Goal: Transaction & Acquisition: Purchase product/service

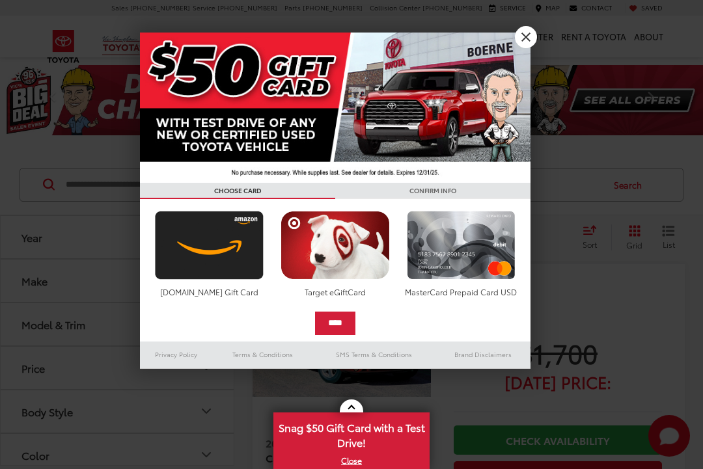
click at [215, 236] on div at bounding box center [351, 234] width 703 height 469
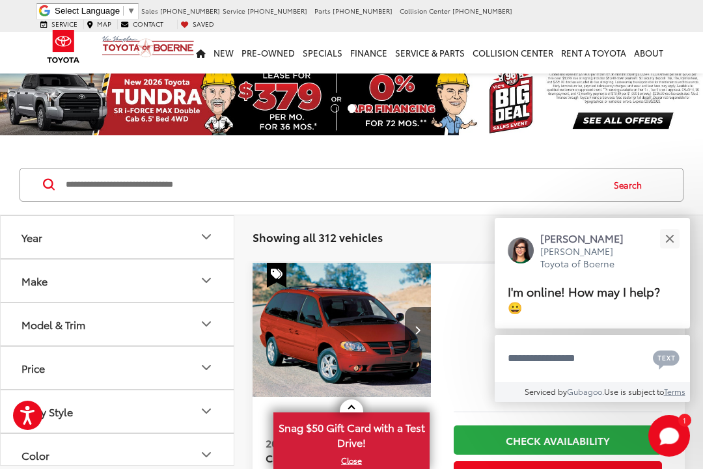
click at [212, 283] on icon "Make" at bounding box center [207, 281] width 16 height 16
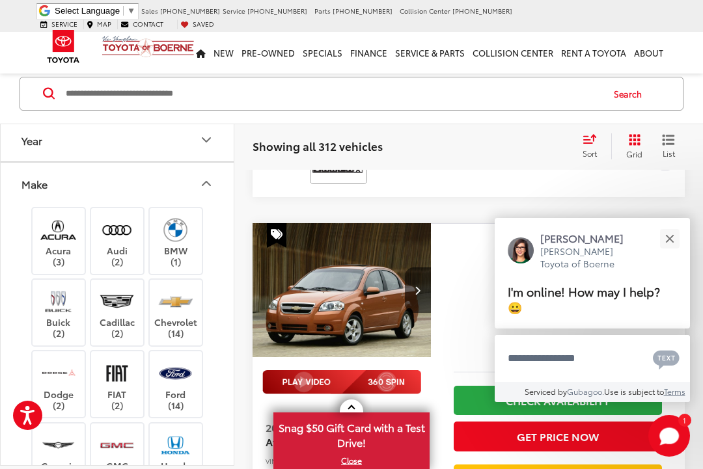
scroll to position [1233, 0]
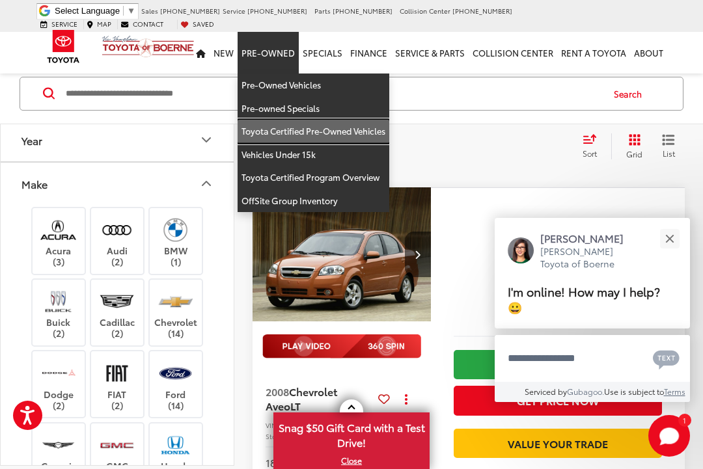
click at [366, 120] on link "Toyota Certified Pre-Owned Vehicles" at bounding box center [314, 131] width 152 height 23
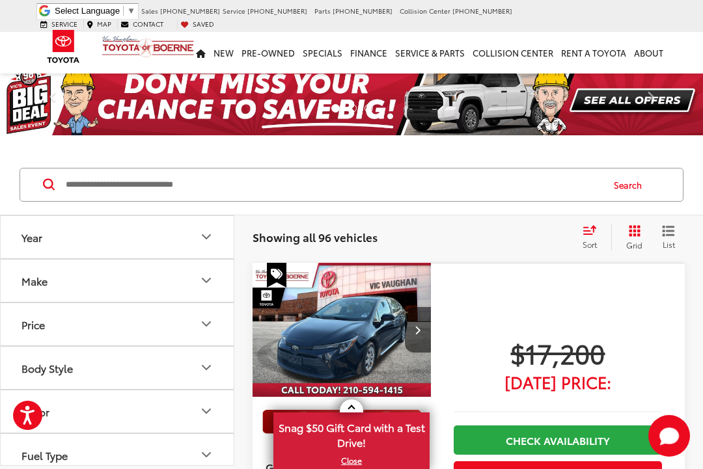
click at [206, 281] on icon "Make" at bounding box center [207, 281] width 16 height 16
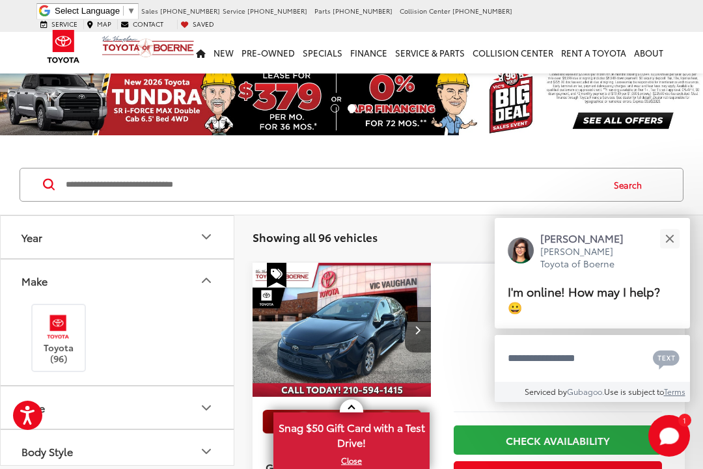
click at [68, 329] on img at bounding box center [58, 327] width 36 height 31
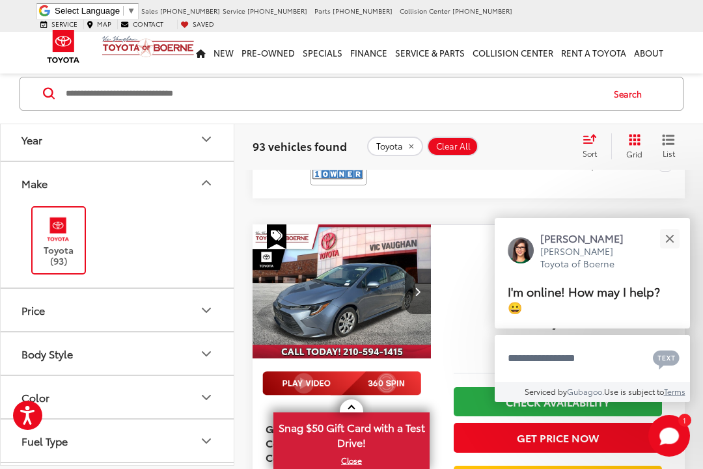
scroll to position [958, 0]
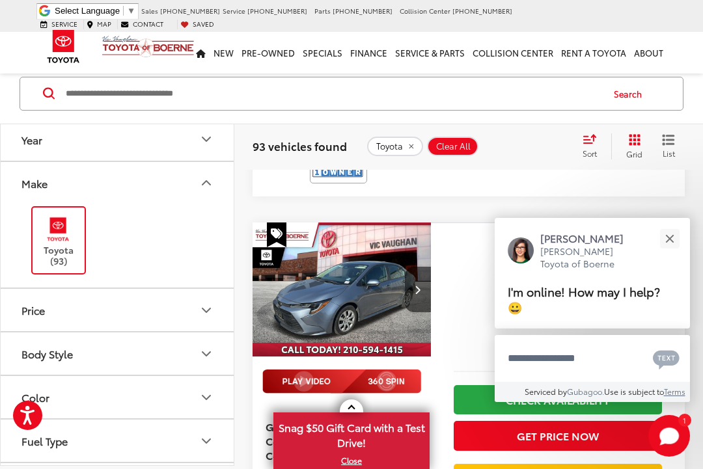
click at [206, 442] on icon "Fuel Type" at bounding box center [206, 441] width 8 height 4
click at [29, 469] on label "Gasoline (78)" at bounding box center [117, 474] width 199 height 23
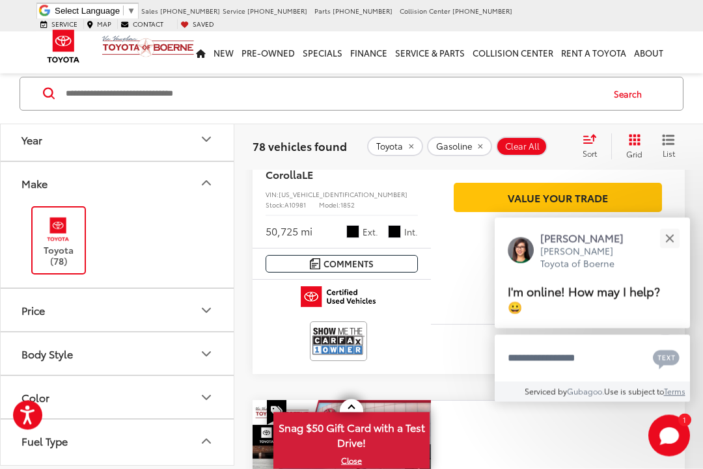
scroll to position [322, 0]
click at [669, 253] on button "Close" at bounding box center [669, 239] width 28 height 28
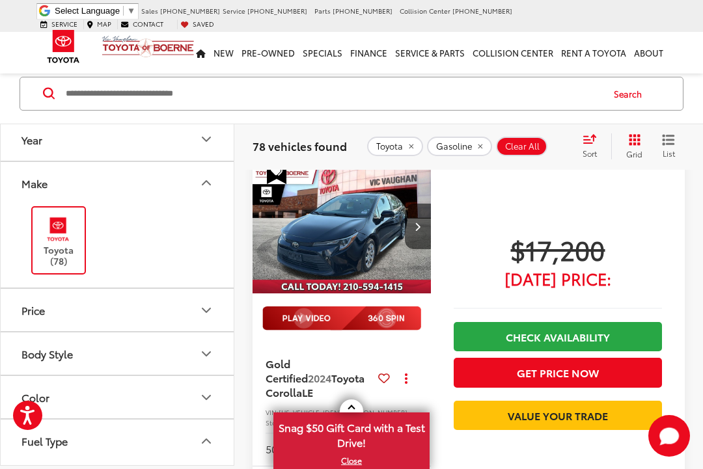
scroll to position [0, 0]
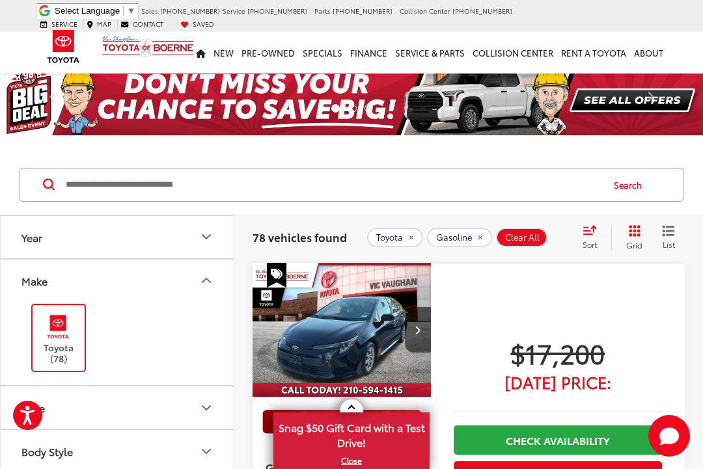
click at [109, 182] on input "Search by Make, Model, or Keyword" at bounding box center [332, 184] width 537 height 31
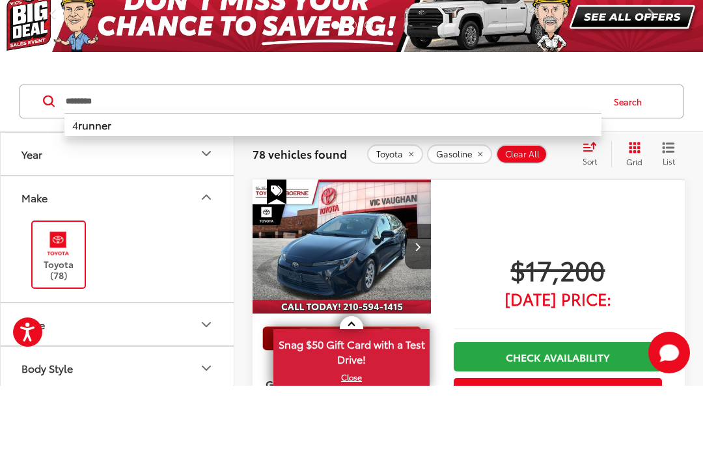
click at [78, 200] on b "runner" at bounding box center [94, 207] width 33 height 15
type input "*******"
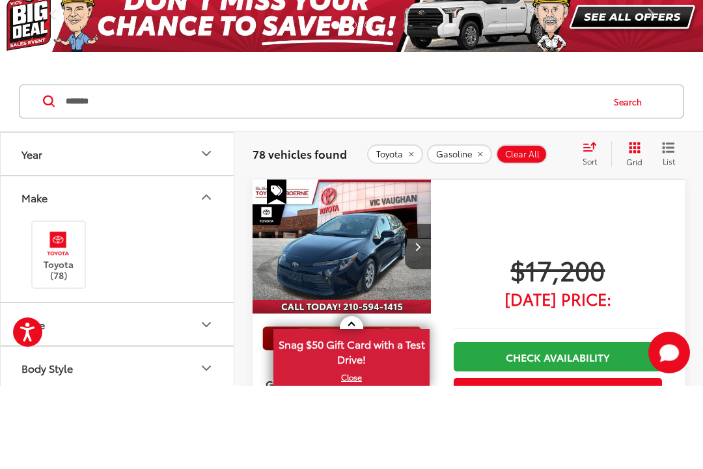
scroll to position [83, 0]
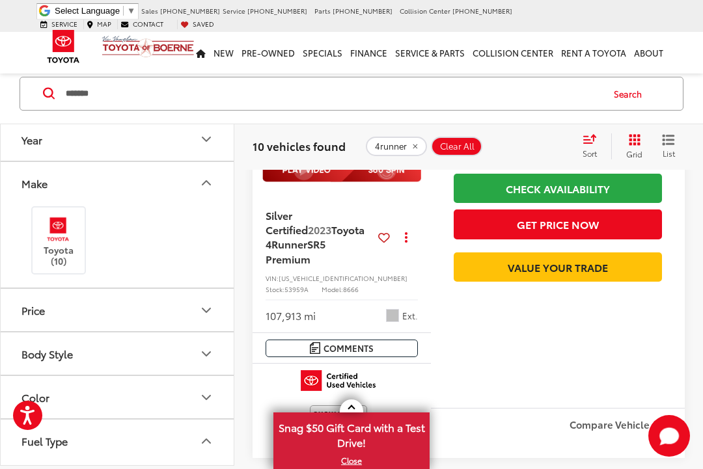
scroll to position [732, 0]
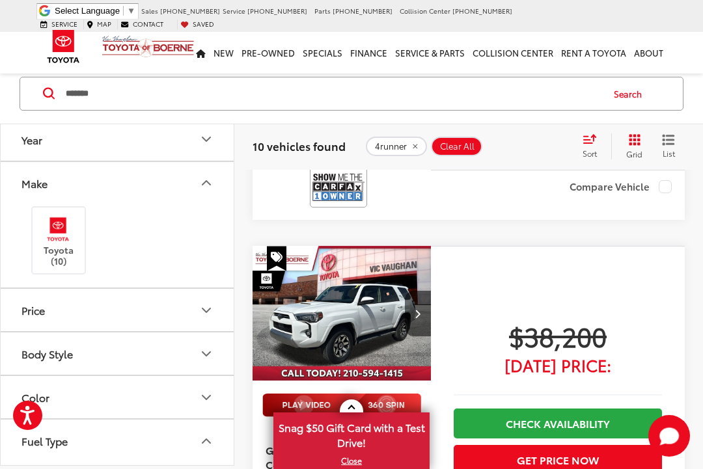
click at [672, 389] on div "$38,200 Today's Price: Check Availability Get Price Now Value Your Trade" at bounding box center [558, 444] width 254 height 397
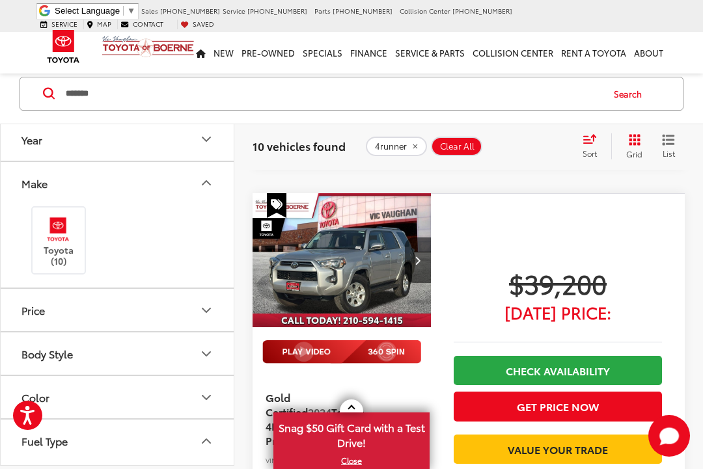
scroll to position [1931, 0]
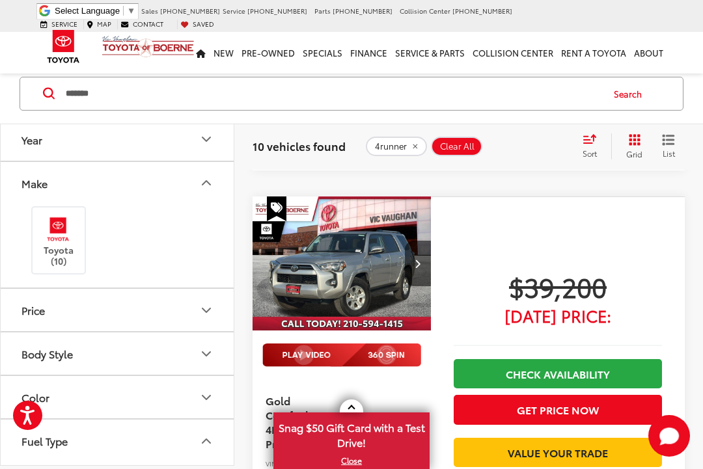
click at [342, 344] on img at bounding box center [341, 355] width 159 height 23
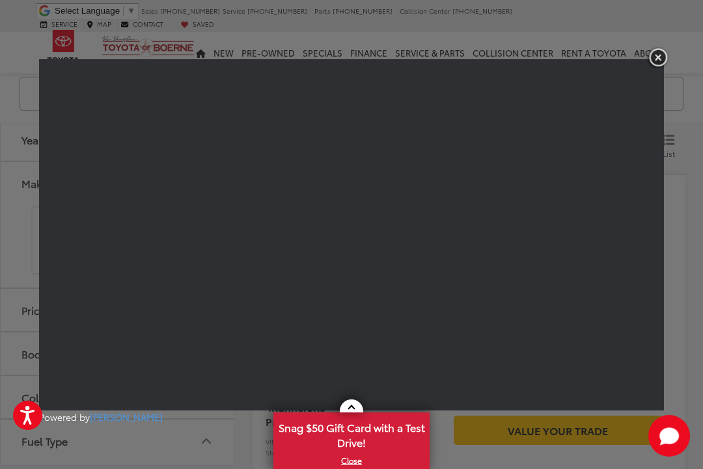
scroll to position [1957, 0]
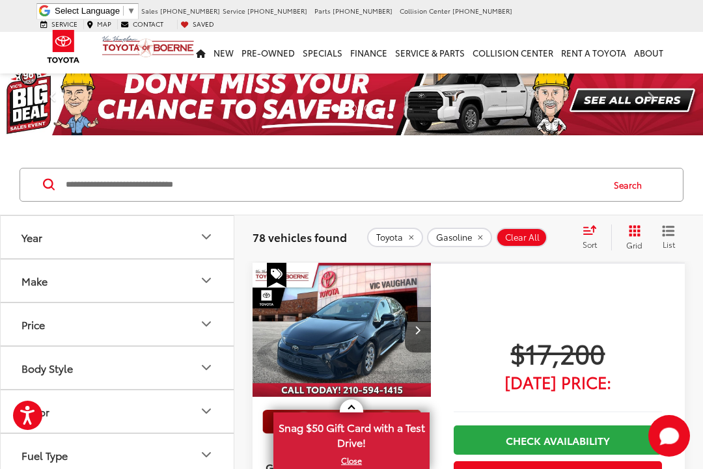
scroll to position [83, 0]
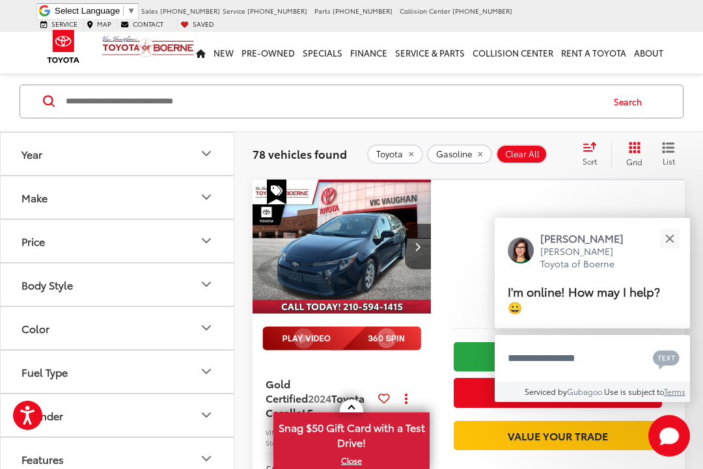
click at [73, 102] on input "Search by Make, Model, or Keyword" at bounding box center [332, 101] width 537 height 31
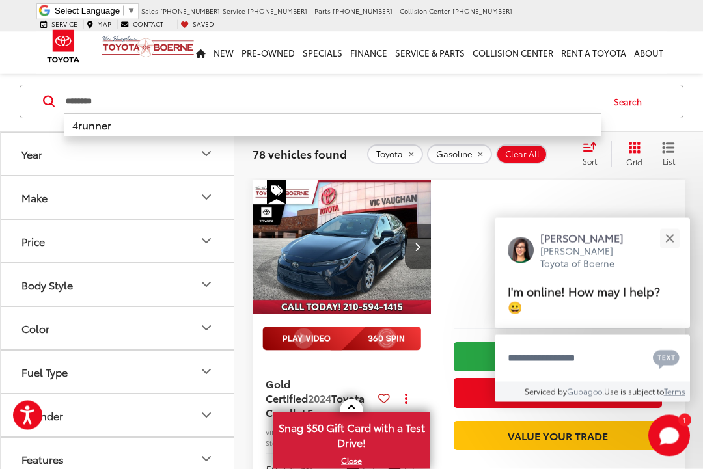
click at [120, 135] on li "4 runner" at bounding box center [332, 125] width 537 height 23
type input "*******"
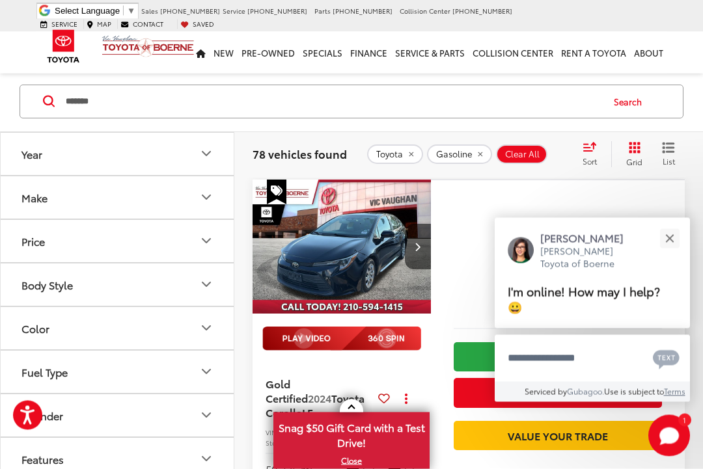
scroll to position [83, 0]
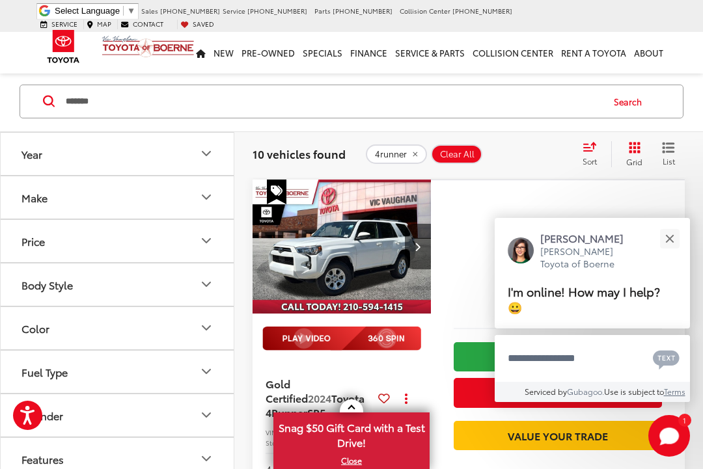
click at [672, 237] on div "Close" at bounding box center [669, 238] width 8 height 8
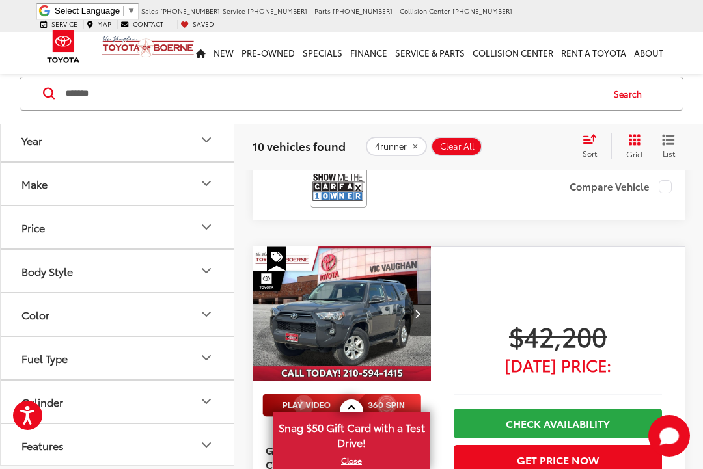
scroll to position [3775, 0]
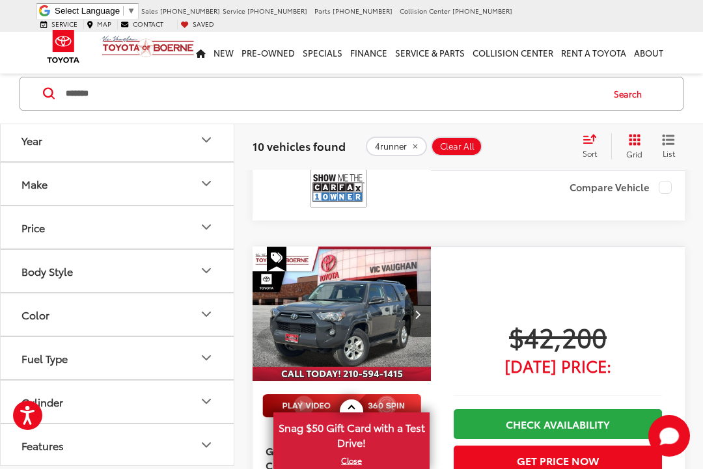
click at [468, 409] on link "Check Availability" at bounding box center [558, 423] width 208 height 29
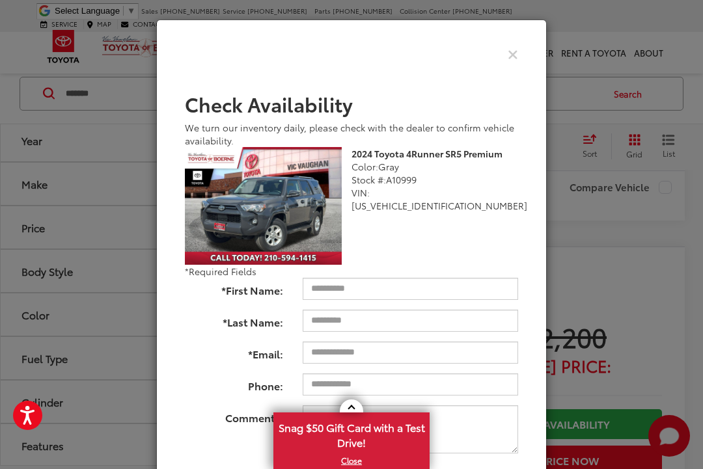
scroll to position [83, 0]
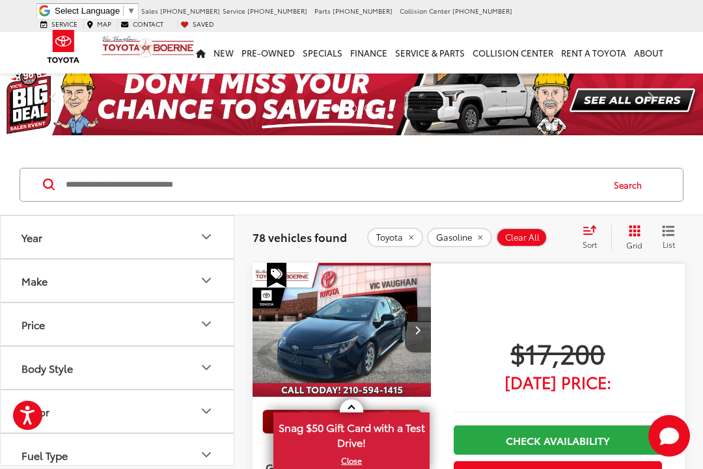
scroll to position [83, 0]
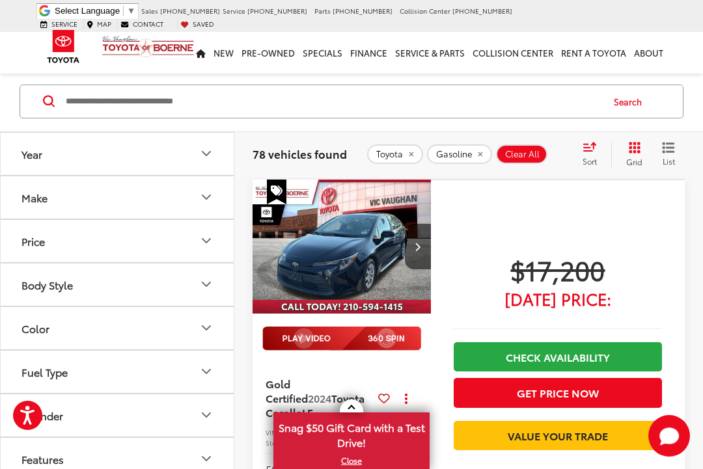
click at [89, 102] on input "Search by Make, Model, or Keyword" at bounding box center [332, 101] width 537 height 31
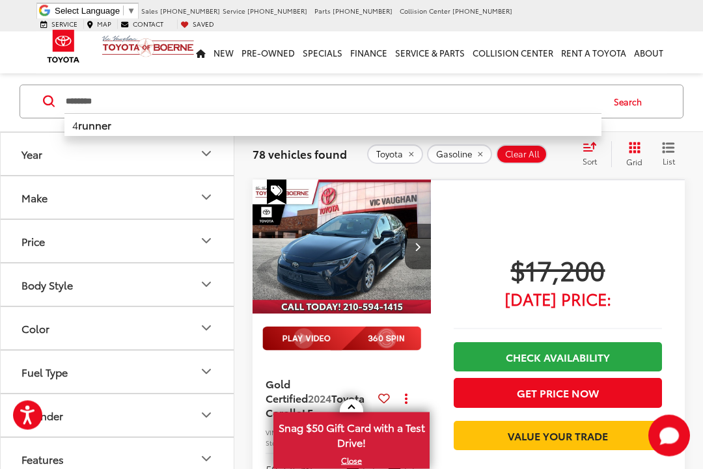
click at [103, 122] on b "runner" at bounding box center [94, 125] width 33 height 15
type input "*******"
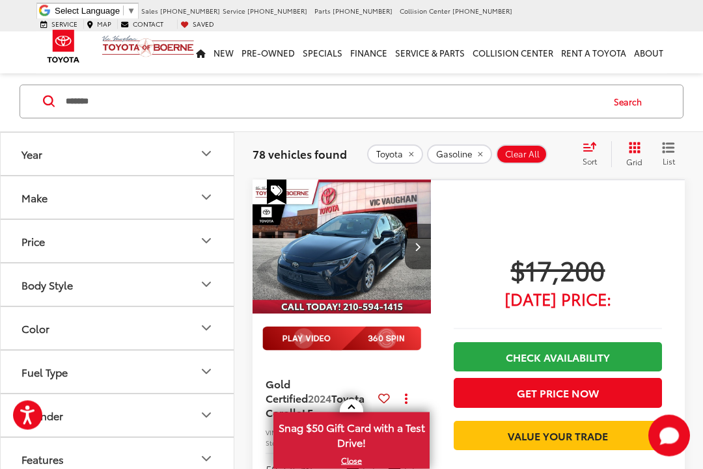
scroll to position [83, 0]
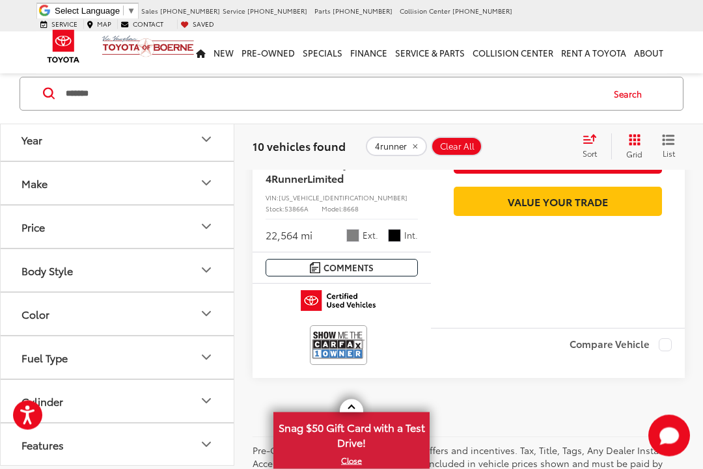
scroll to position [4550, 0]
click at [217, 430] on button "Features" at bounding box center [118, 445] width 234 height 42
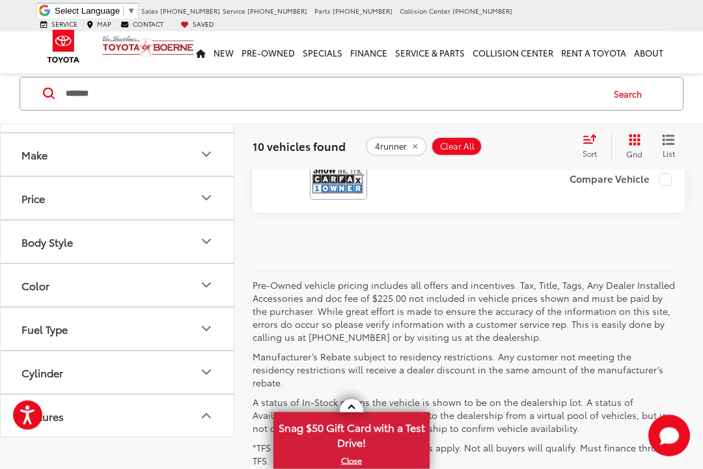
scroll to position [4715, 0]
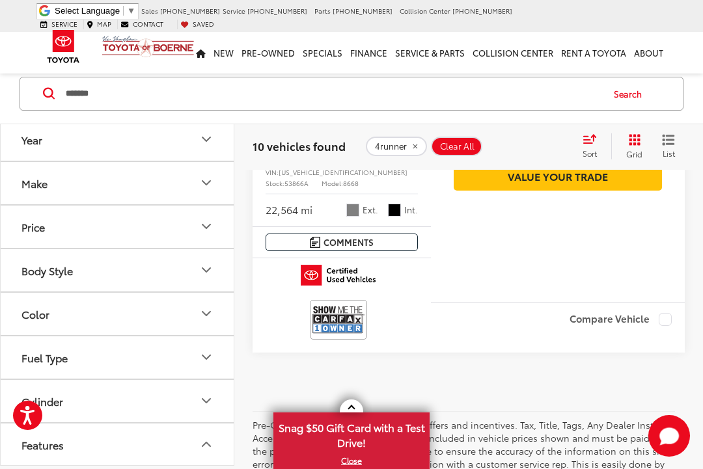
scroll to position [4574, 0]
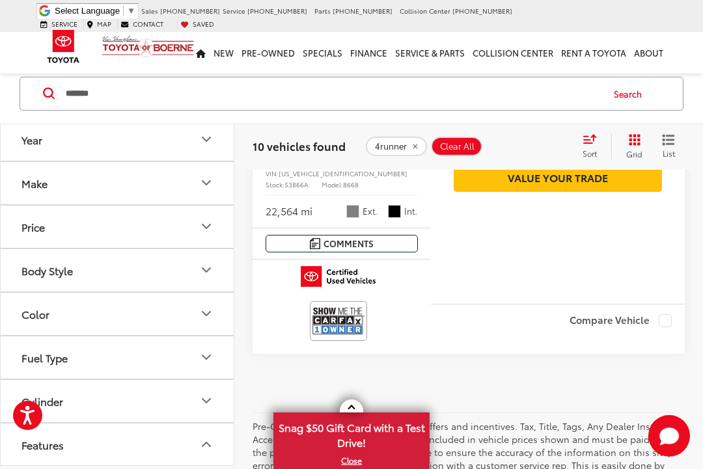
click at [212, 263] on icon "Body Style" at bounding box center [207, 271] width 16 height 16
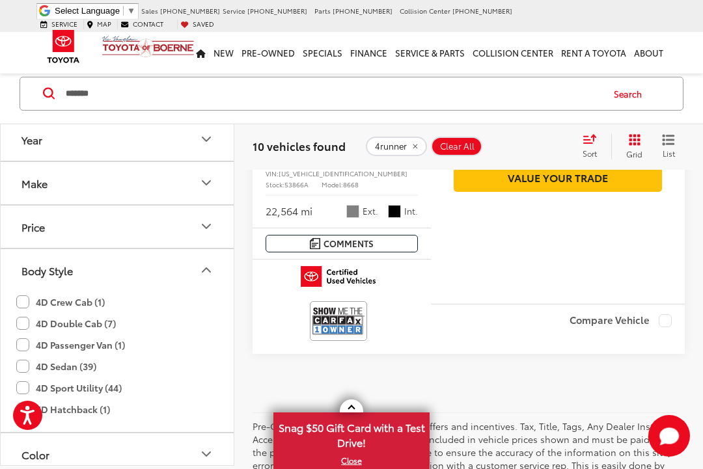
click at [215, 162] on button "Make" at bounding box center [118, 183] width 234 height 42
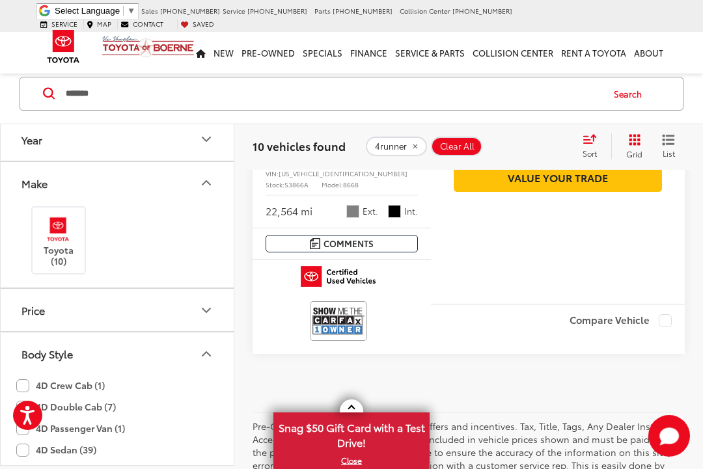
click at [205, 303] on icon "Price" at bounding box center [207, 311] width 16 height 16
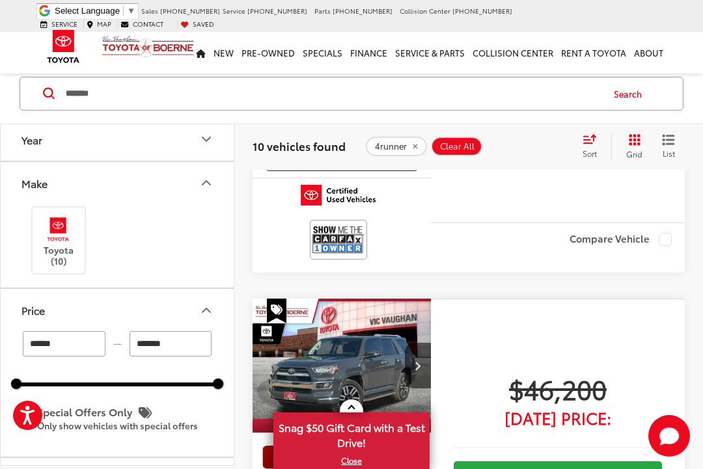
scroll to position [4197, 0]
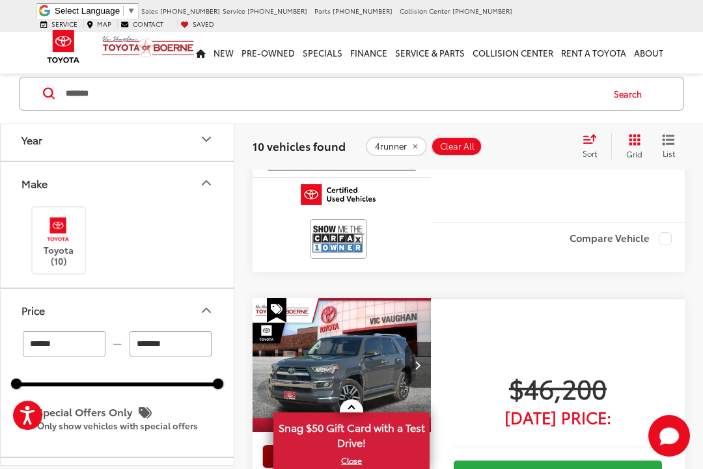
click at [415, 361] on icon "Next image" at bounding box center [418, 365] width 6 height 9
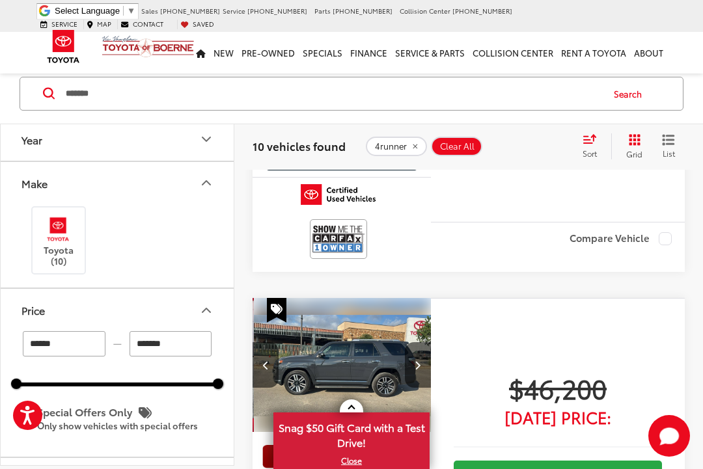
scroll to position [0, 180]
click at [422, 342] on button "Next image" at bounding box center [418, 365] width 26 height 46
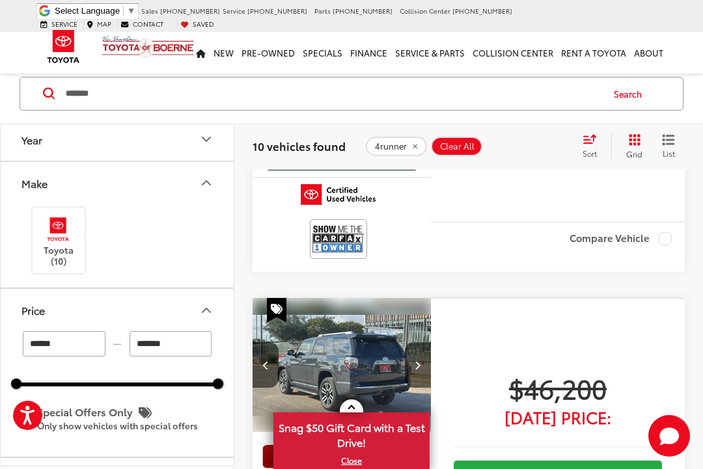
scroll to position [0, 361]
click at [321, 445] on img at bounding box center [341, 456] width 159 height 23
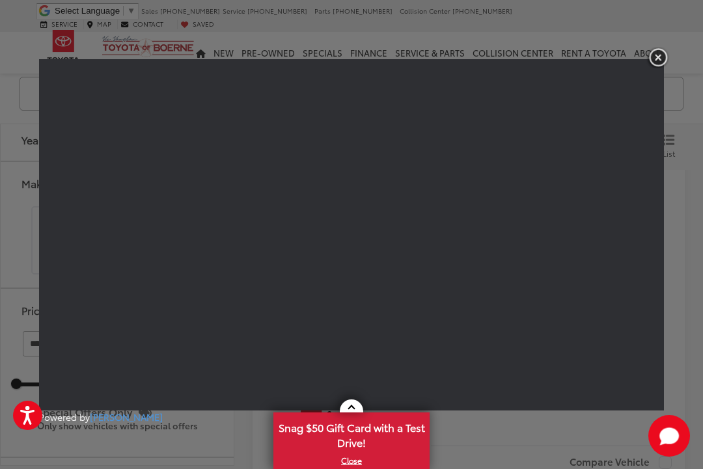
scroll to position [3971, 0]
click at [663, 52] on img "button" at bounding box center [657, 57] width 23 height 21
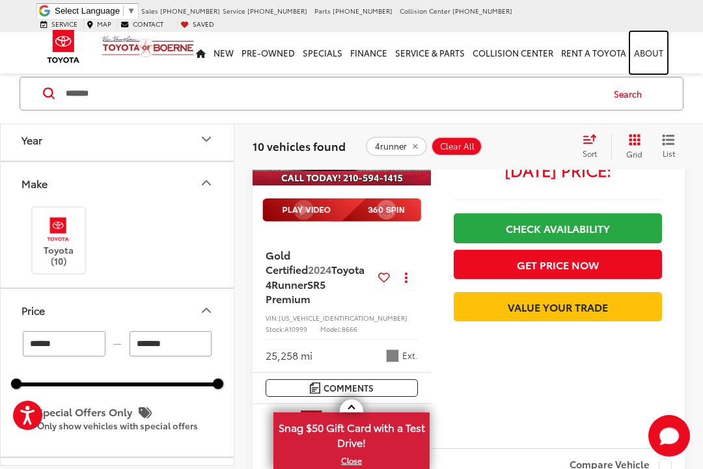
click at [659, 59] on link "About" at bounding box center [648, 53] width 37 height 42
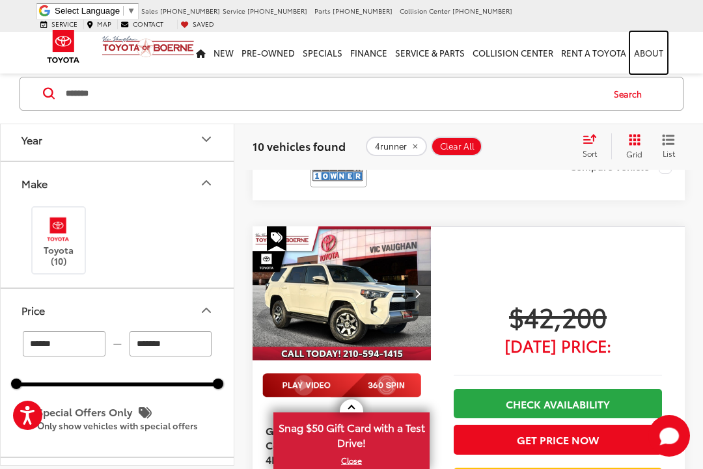
scroll to position [3324, 0]
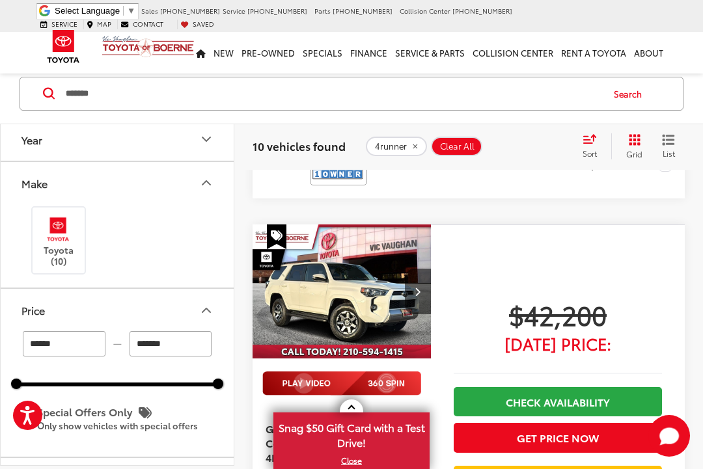
click at [357, 228] on img "2024 Toyota 4Runner TRD Off-Road Premium 0" at bounding box center [342, 292] width 180 height 135
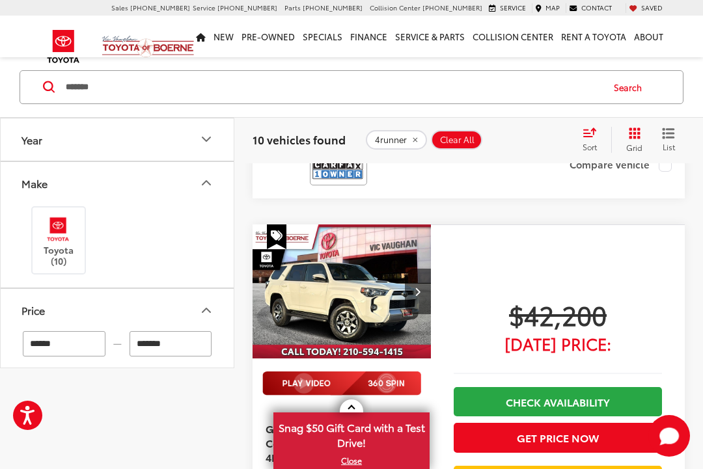
scroll to position [3300, 0]
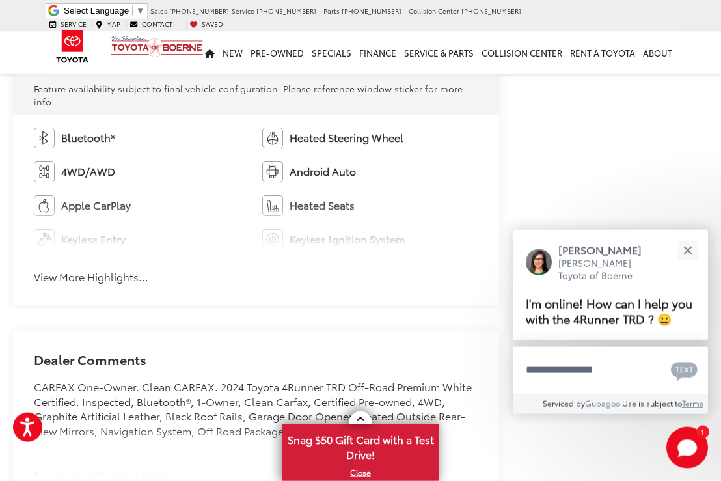
scroll to position [799, 0]
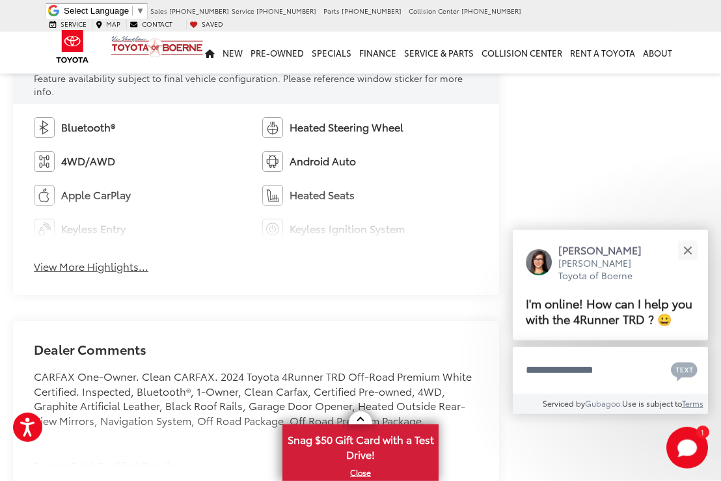
click at [114, 271] on button "View More Highlights..." at bounding box center [91, 266] width 115 height 15
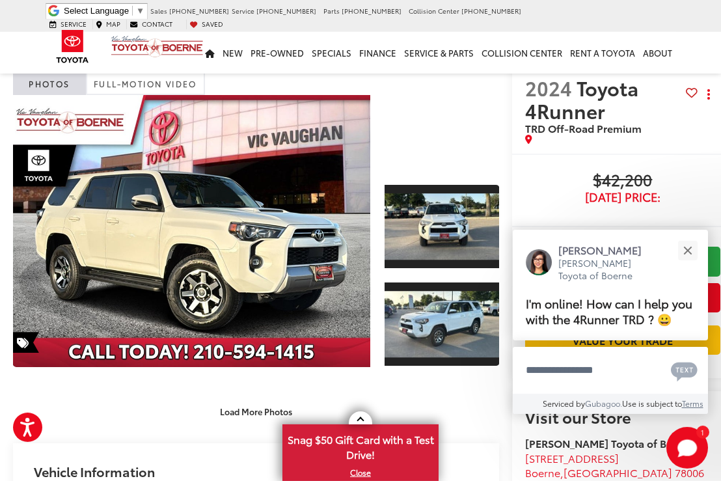
scroll to position [48, 0]
click at [445, 134] on div at bounding box center [442, 133] width 115 height 76
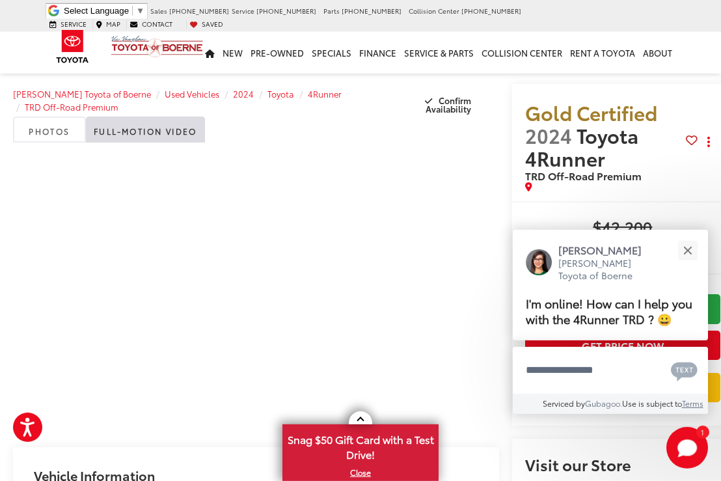
scroll to position [0, 0]
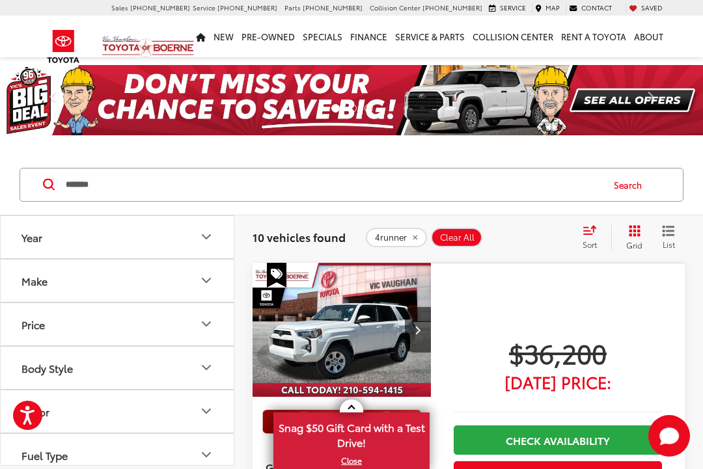
click at [219, 238] on button "Year" at bounding box center [118, 237] width 234 height 42
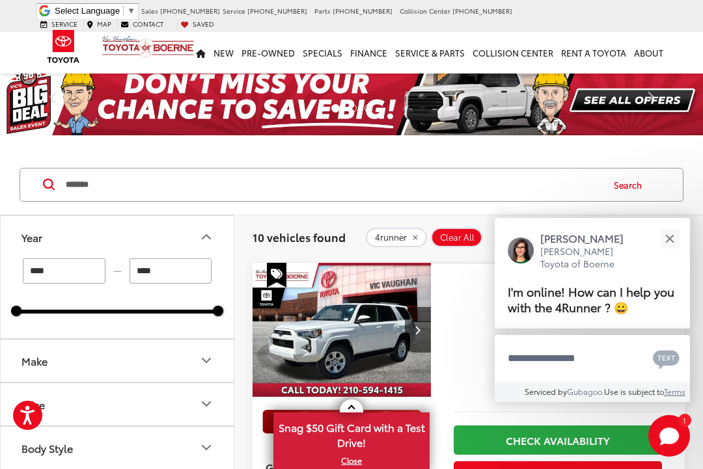
scroll to position [3350, 0]
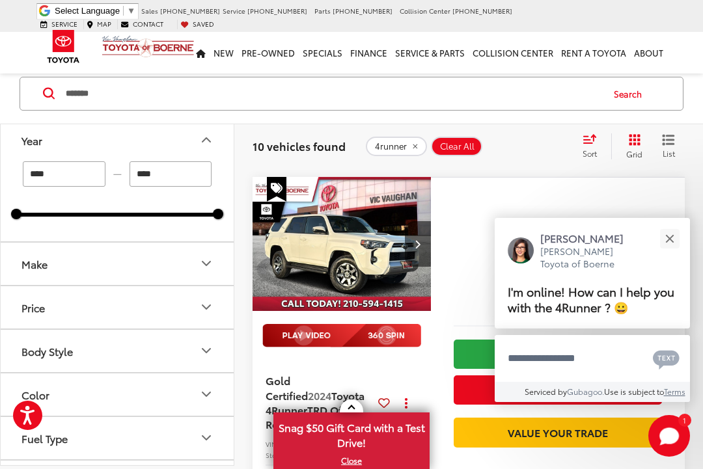
click at [670, 241] on div "Close" at bounding box center [669, 238] width 8 height 8
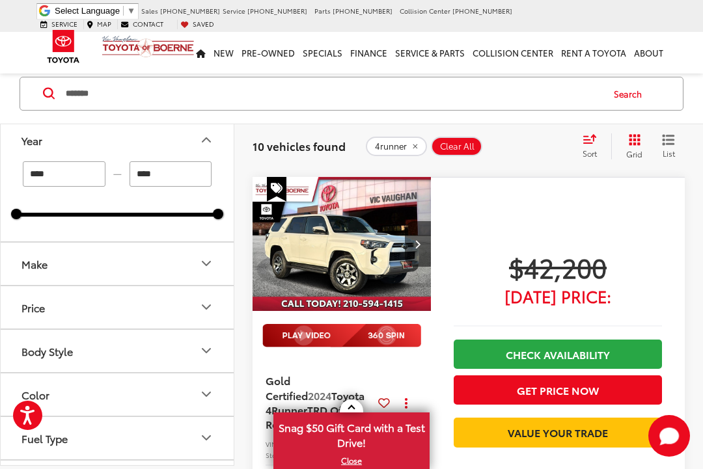
click at [210, 142] on icon "Year" at bounding box center [206, 141] width 8 height 4
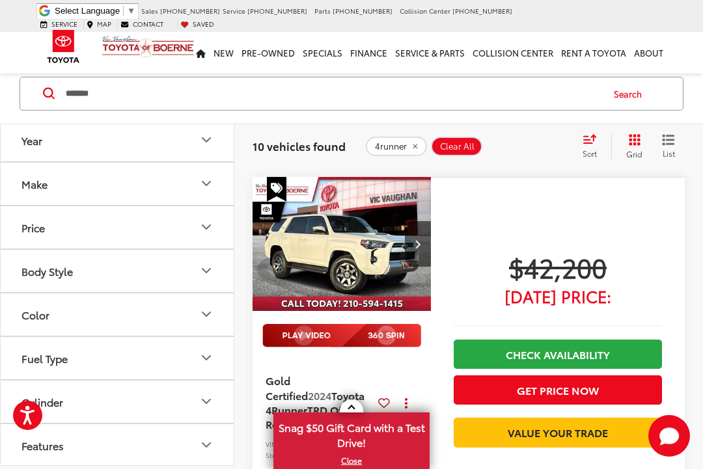
click at [214, 136] on button "Year" at bounding box center [118, 140] width 234 height 42
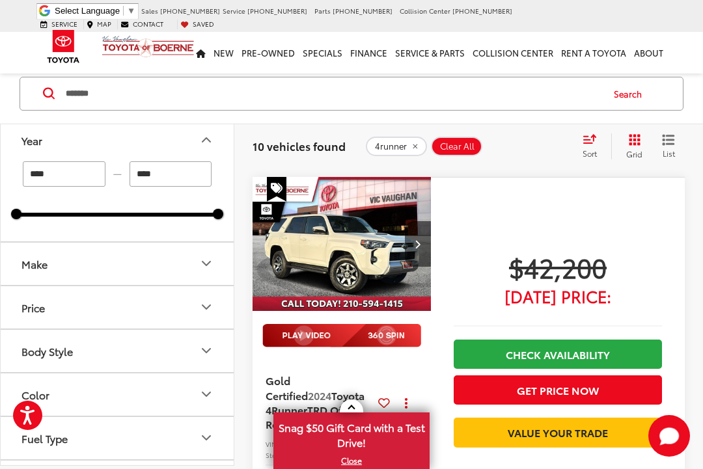
click at [214, 137] on icon "Year" at bounding box center [207, 141] width 16 height 16
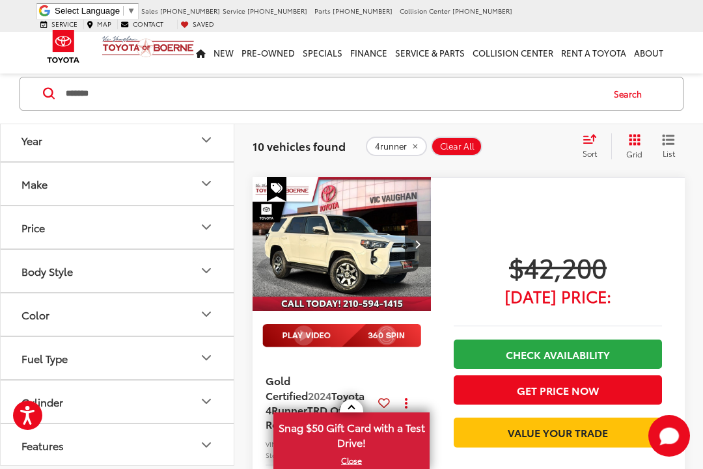
click at [103, 143] on button "Year" at bounding box center [118, 140] width 234 height 42
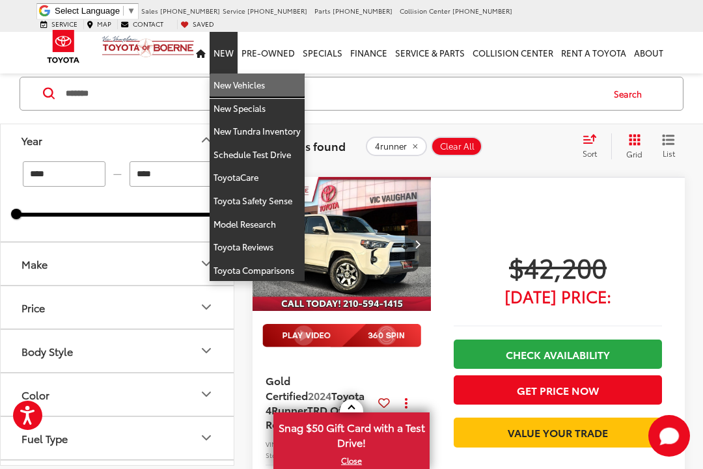
click at [245, 79] on link "New Vehicles" at bounding box center [257, 85] width 95 height 23
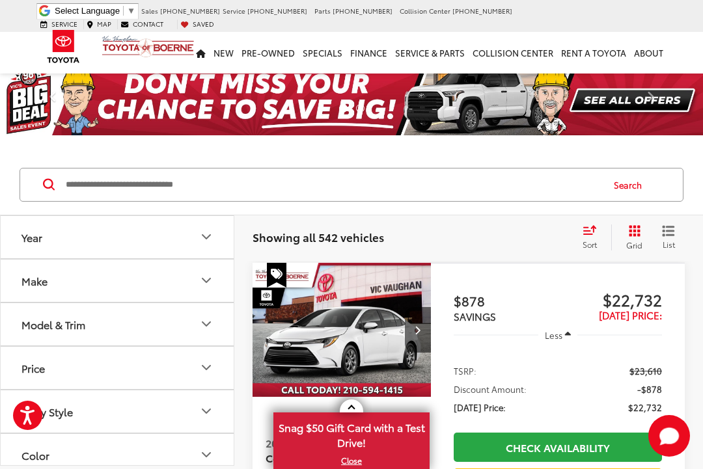
click at [114, 180] on input "Search by Make, Model, or Keyword" at bounding box center [332, 184] width 537 height 31
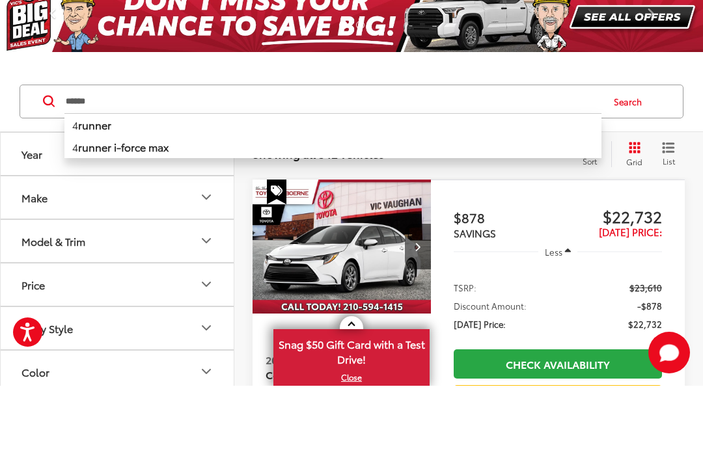
click at [104, 200] on b "runner" at bounding box center [94, 207] width 33 height 15
type input "*******"
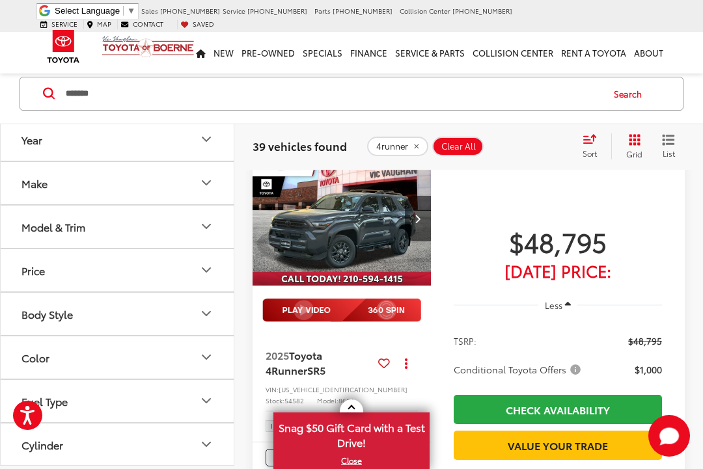
scroll to position [1032, 0]
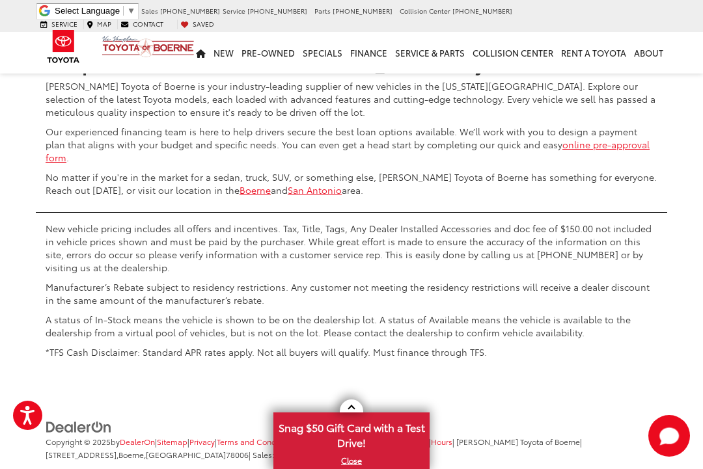
click at [462, 12] on link "2" at bounding box center [472, -1] width 20 height 23
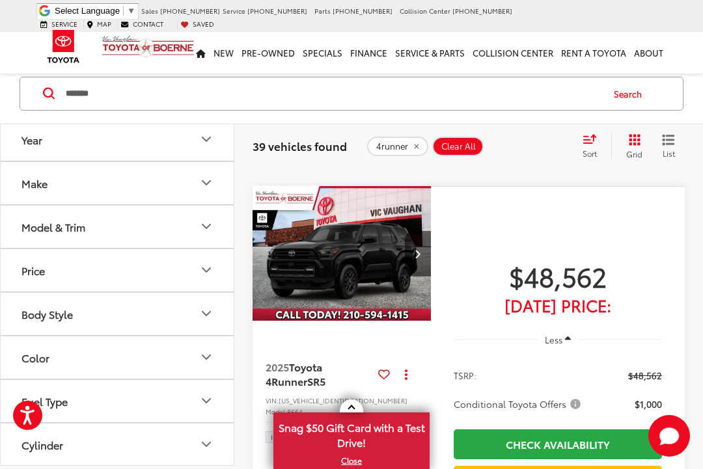
scroll to position [1056, 0]
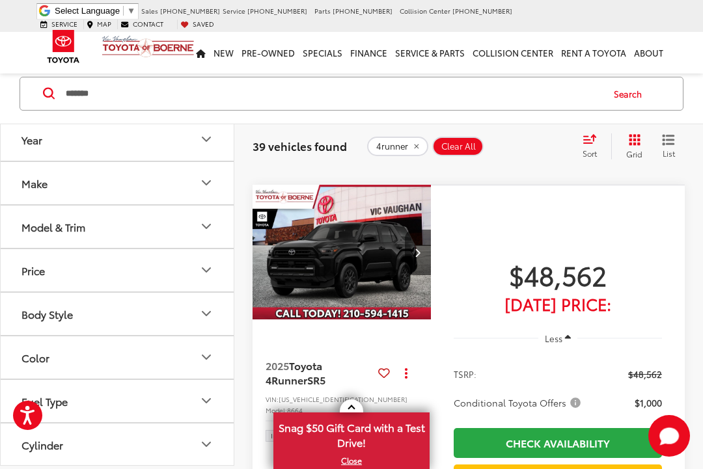
click at [2, 126] on button "Year" at bounding box center [118, 139] width 234 height 42
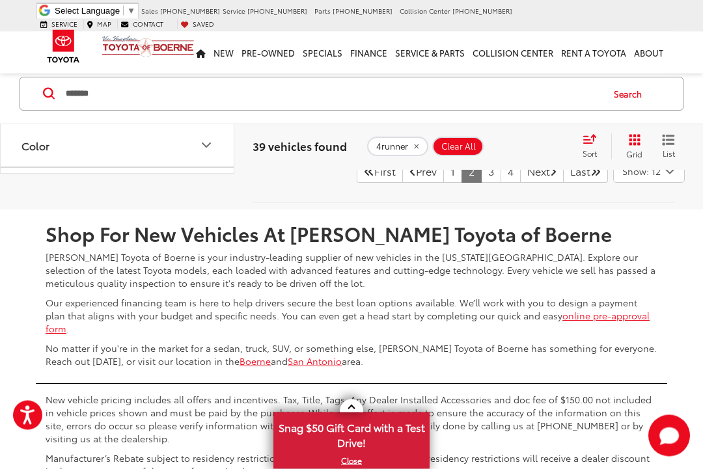
scroll to position [6121, 0]
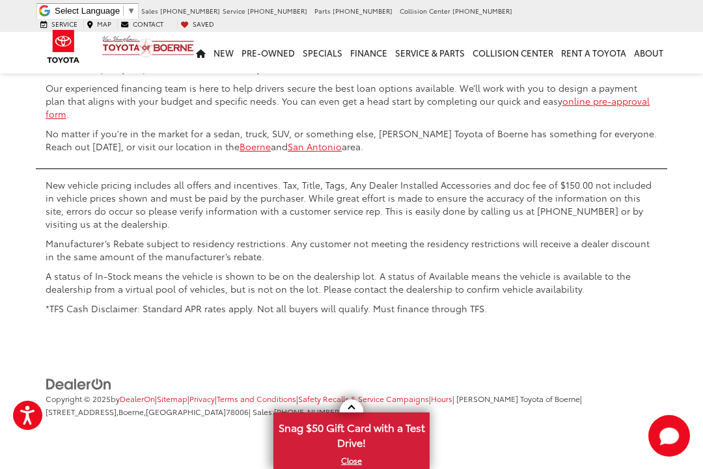
scroll to position [6592, 0]
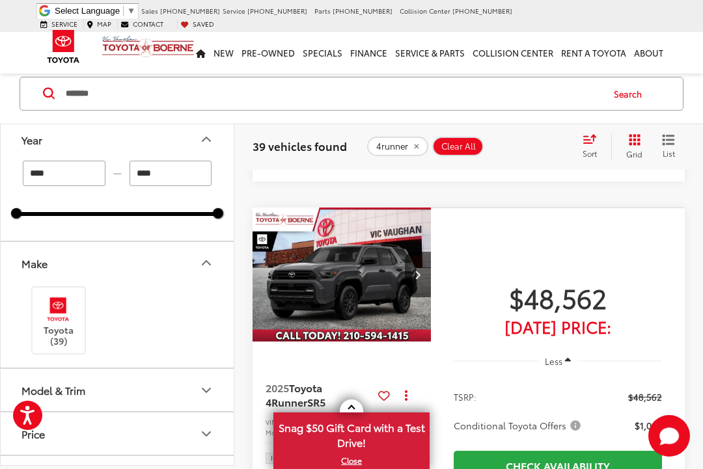
click at [475, 108] on div "Vehicle is in build phase. Contact dealer to confirm availability. Estimated av…" at bounding box center [558, 88] width 208 height 39
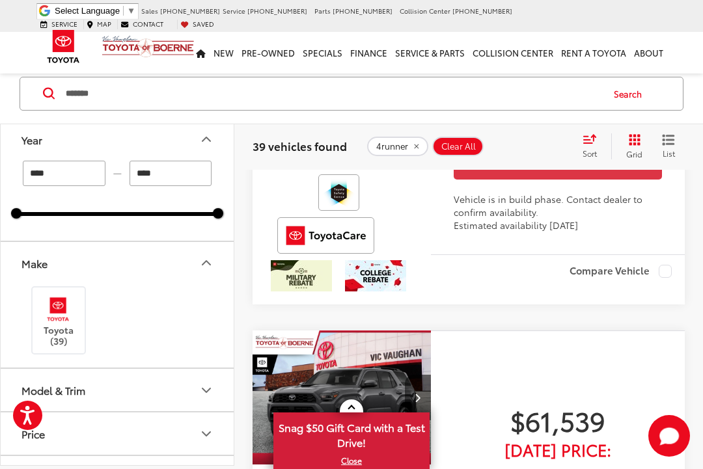
scroll to position [434, 0]
